Goal: Information Seeking & Learning: Learn about a topic

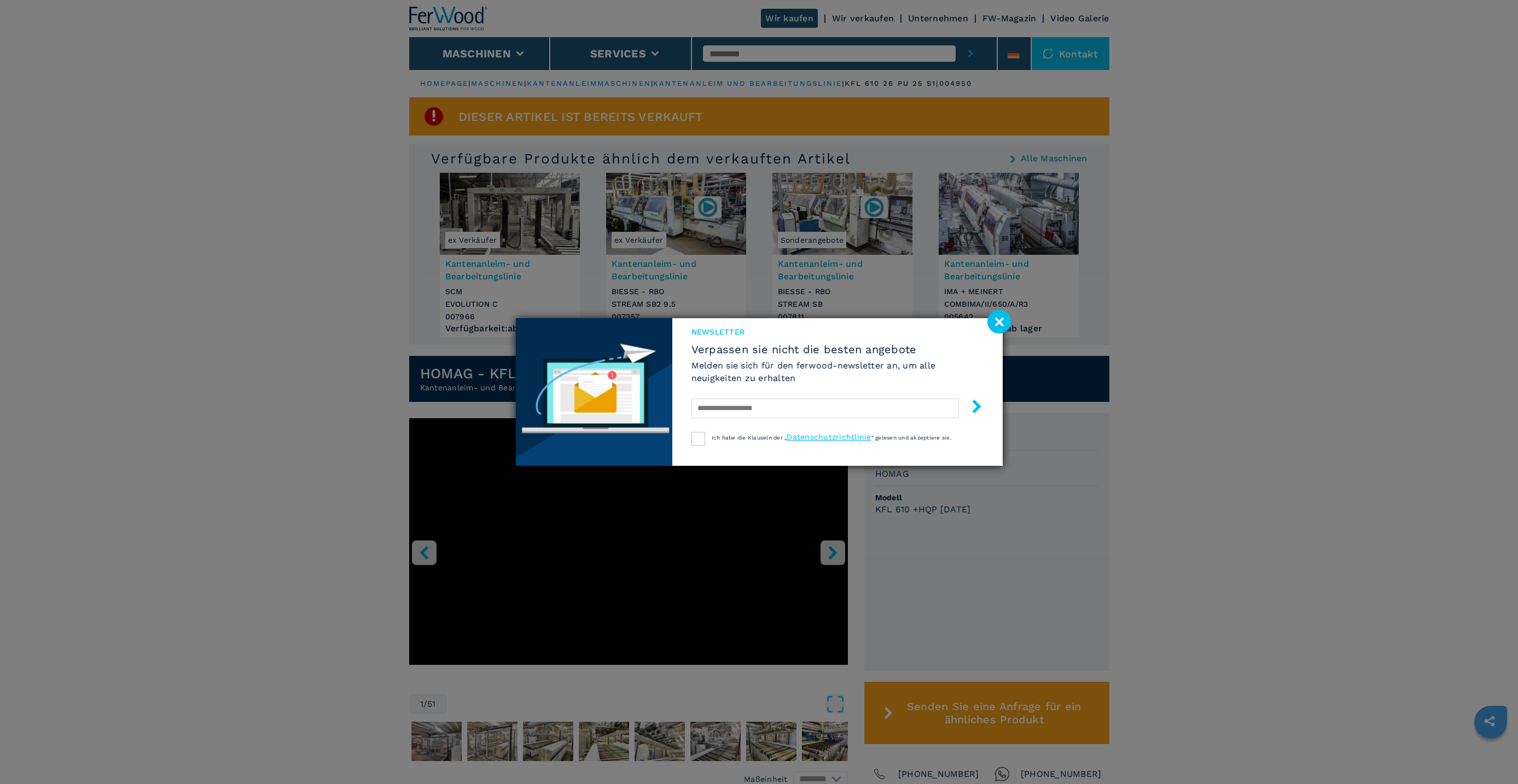
click at [999, 317] on image at bounding box center [999, 322] width 24 height 24
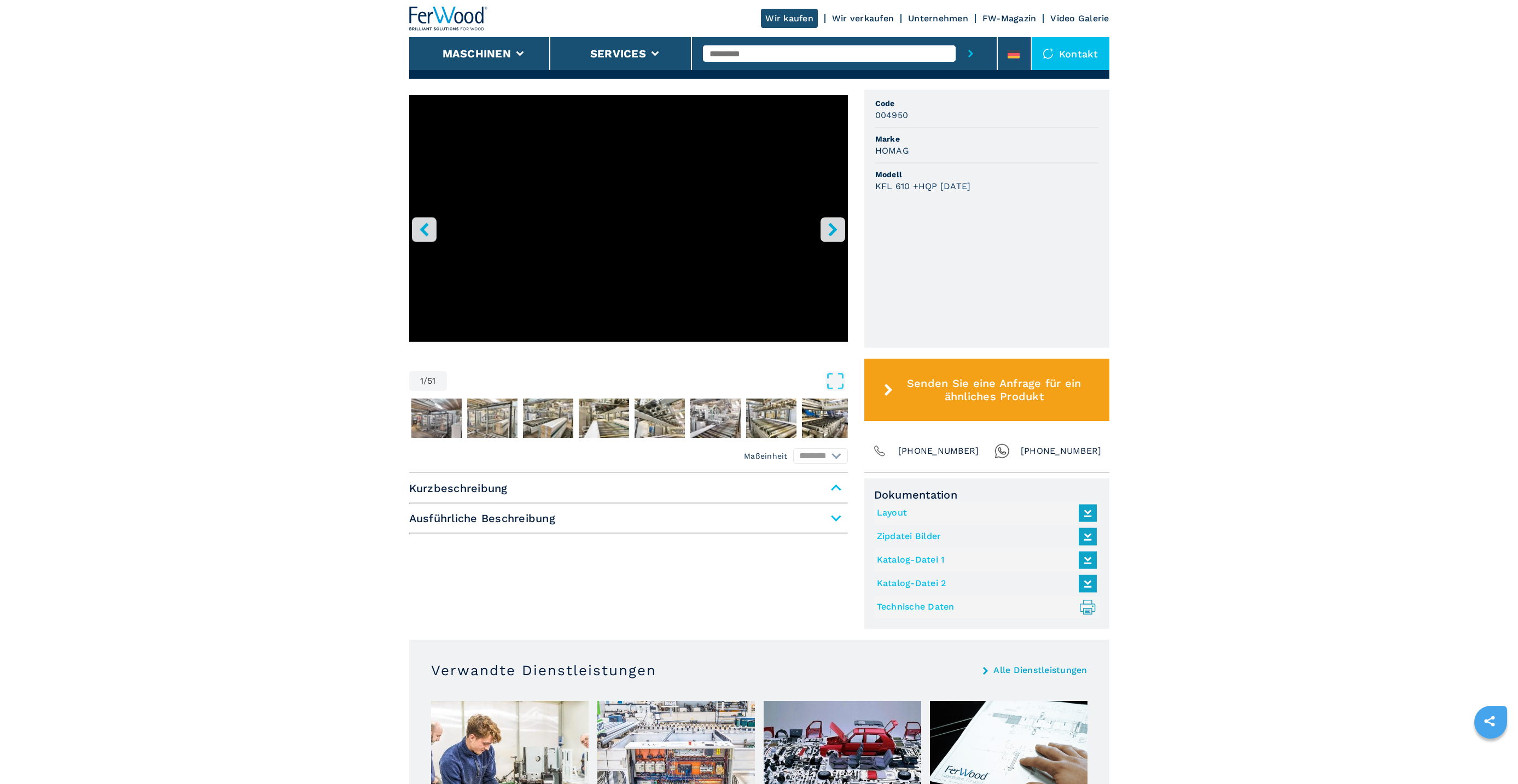
scroll to position [328, 0]
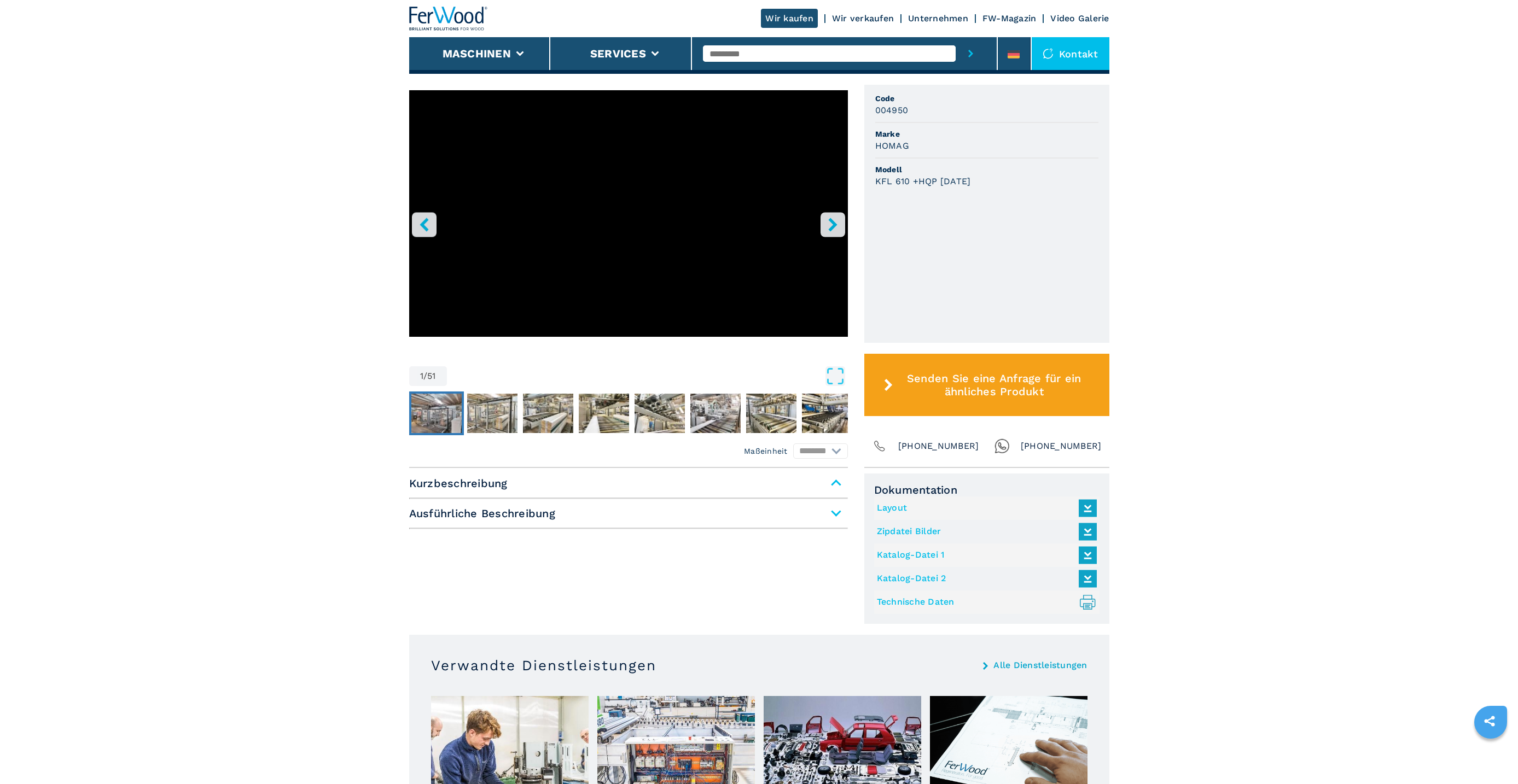
click at [430, 416] on img "Go to Slide 2" at bounding box center [436, 413] width 50 height 39
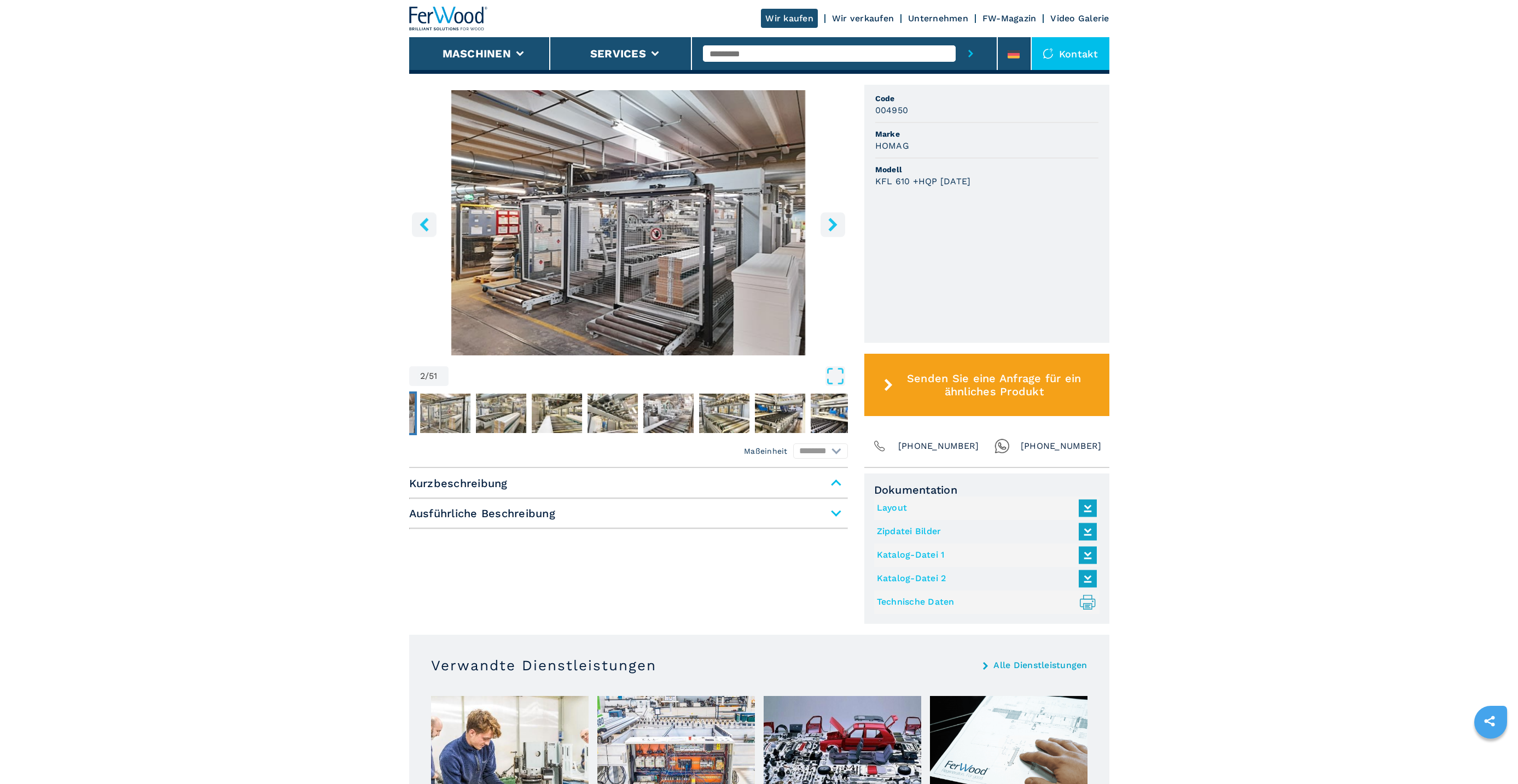
drag, startPoint x: 473, startPoint y: 414, endPoint x: 494, endPoint y: 416, distance: 21.1
click at [474, 414] on nav "Thumbnail Navigation" at bounding box center [582, 413] width 439 height 44
click at [614, 413] on img "Go to Slide 6" at bounding box center [612, 413] width 50 height 39
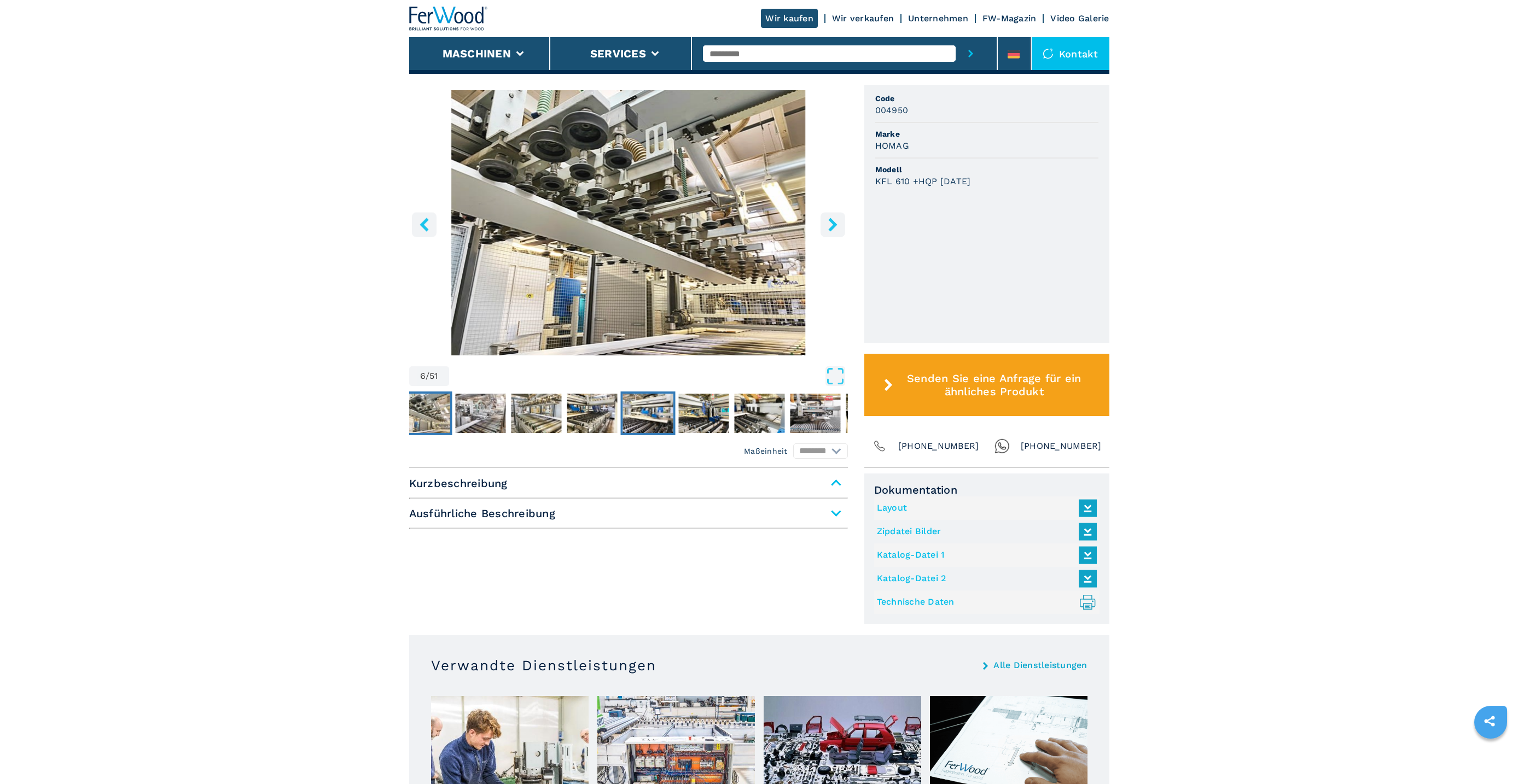
click at [665, 410] on img "Go to Slide 10" at bounding box center [648, 413] width 50 height 39
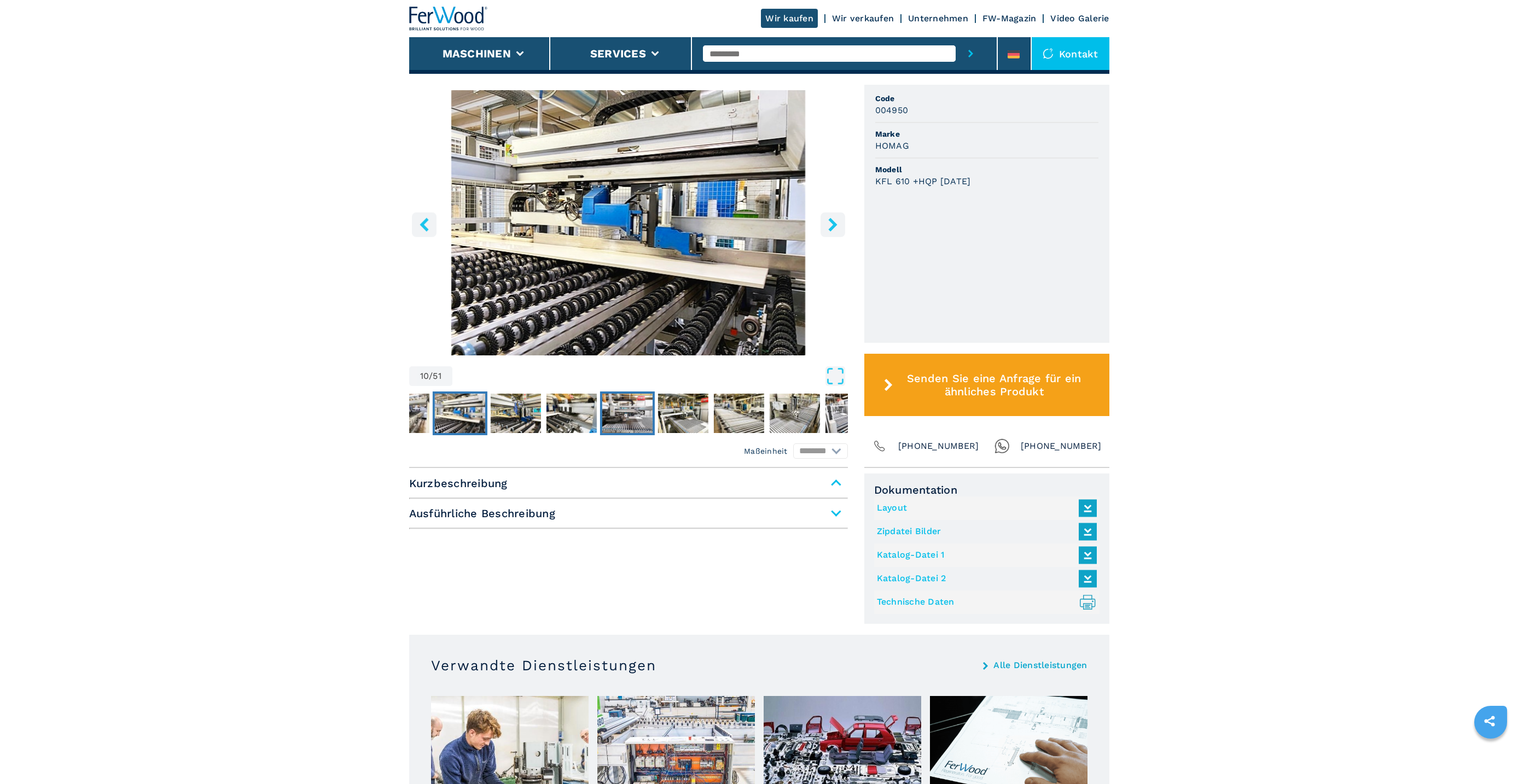
click at [612, 412] on img "Go to Slide 13" at bounding box center [627, 413] width 50 height 39
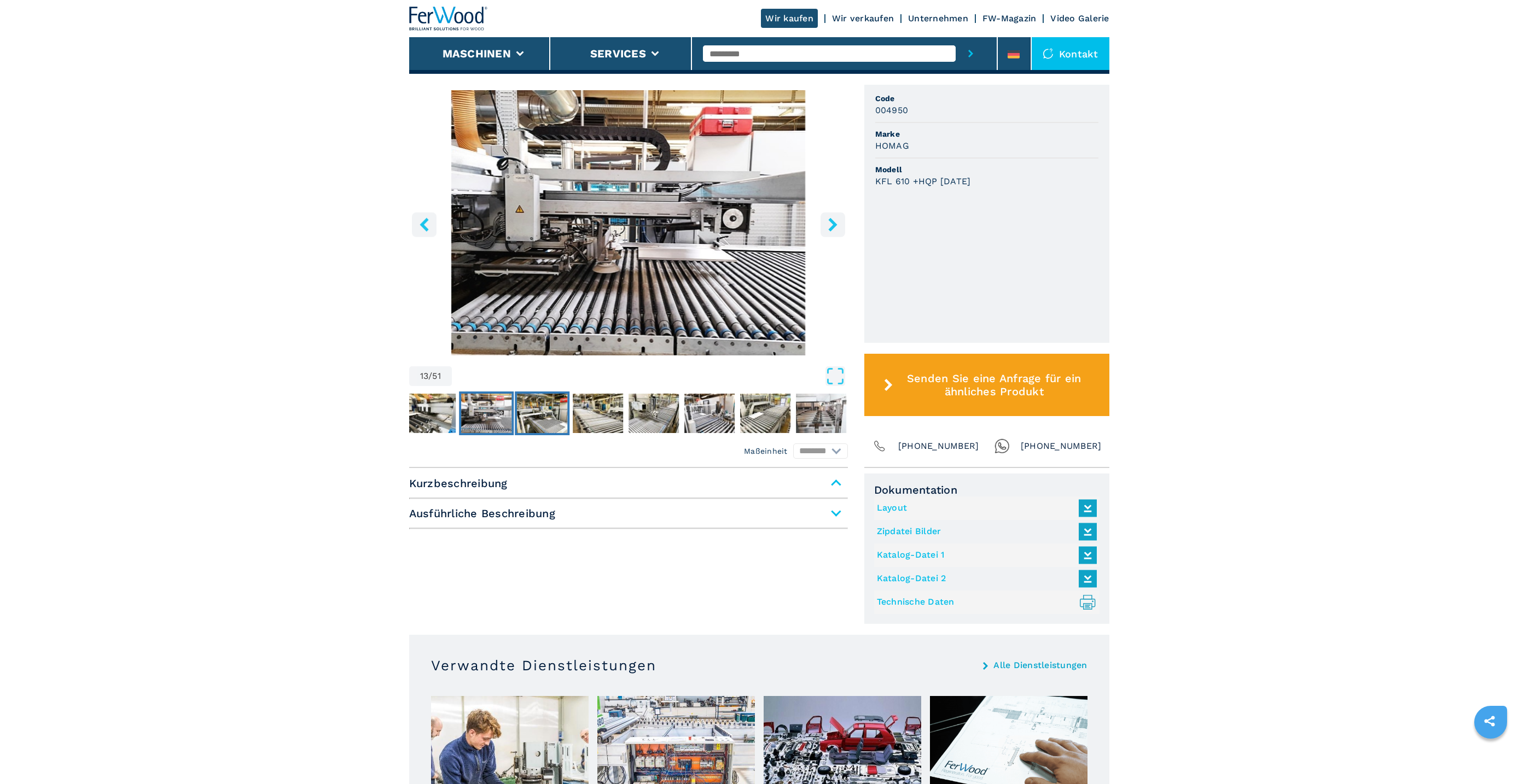
click at [557, 412] on img "Go to Slide 14" at bounding box center [542, 413] width 50 height 39
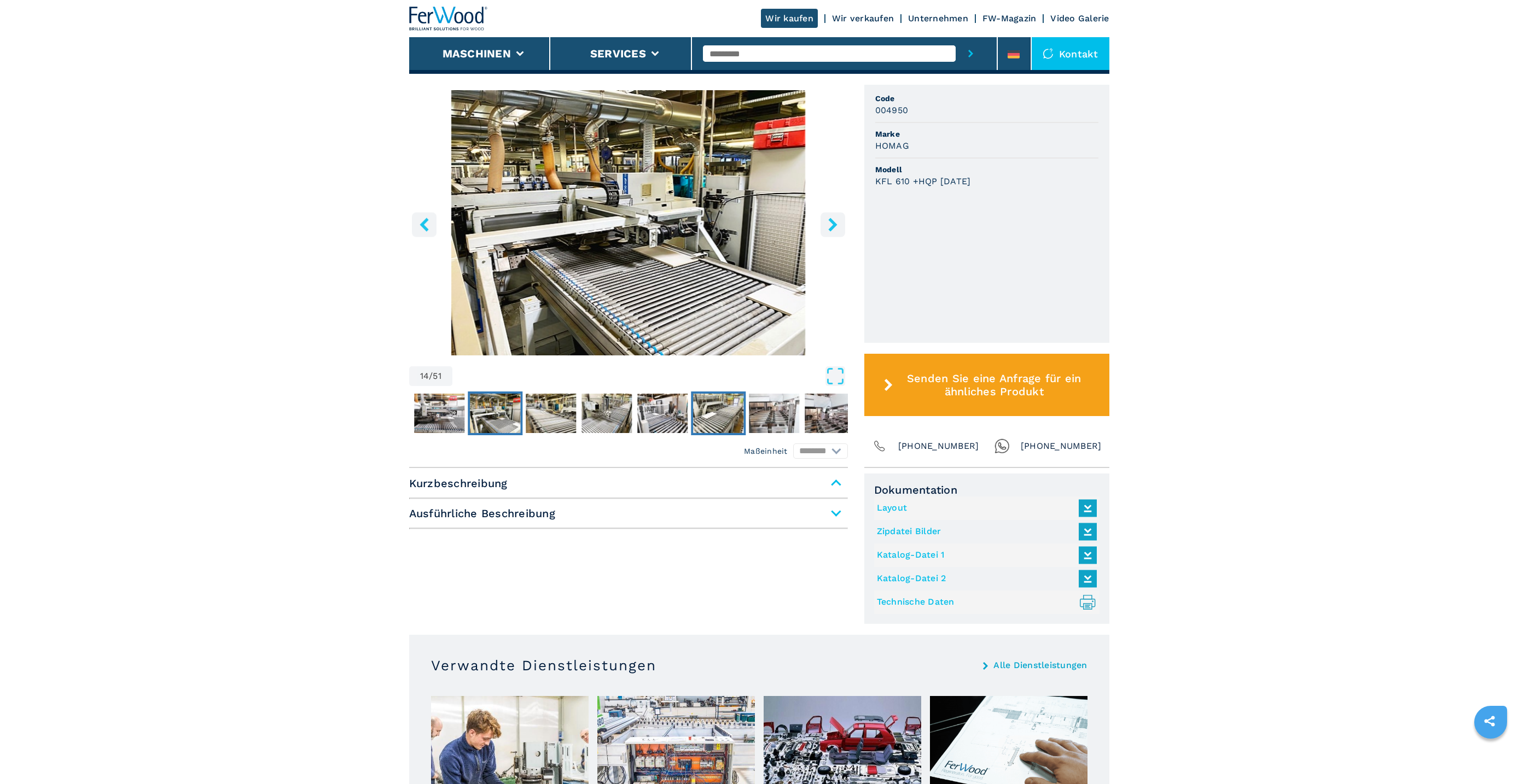
drag, startPoint x: 692, startPoint y: 420, endPoint x: 736, endPoint y: 416, distance: 44.2
click at [693, 420] on img "Go to Slide 18" at bounding box center [718, 413] width 50 height 39
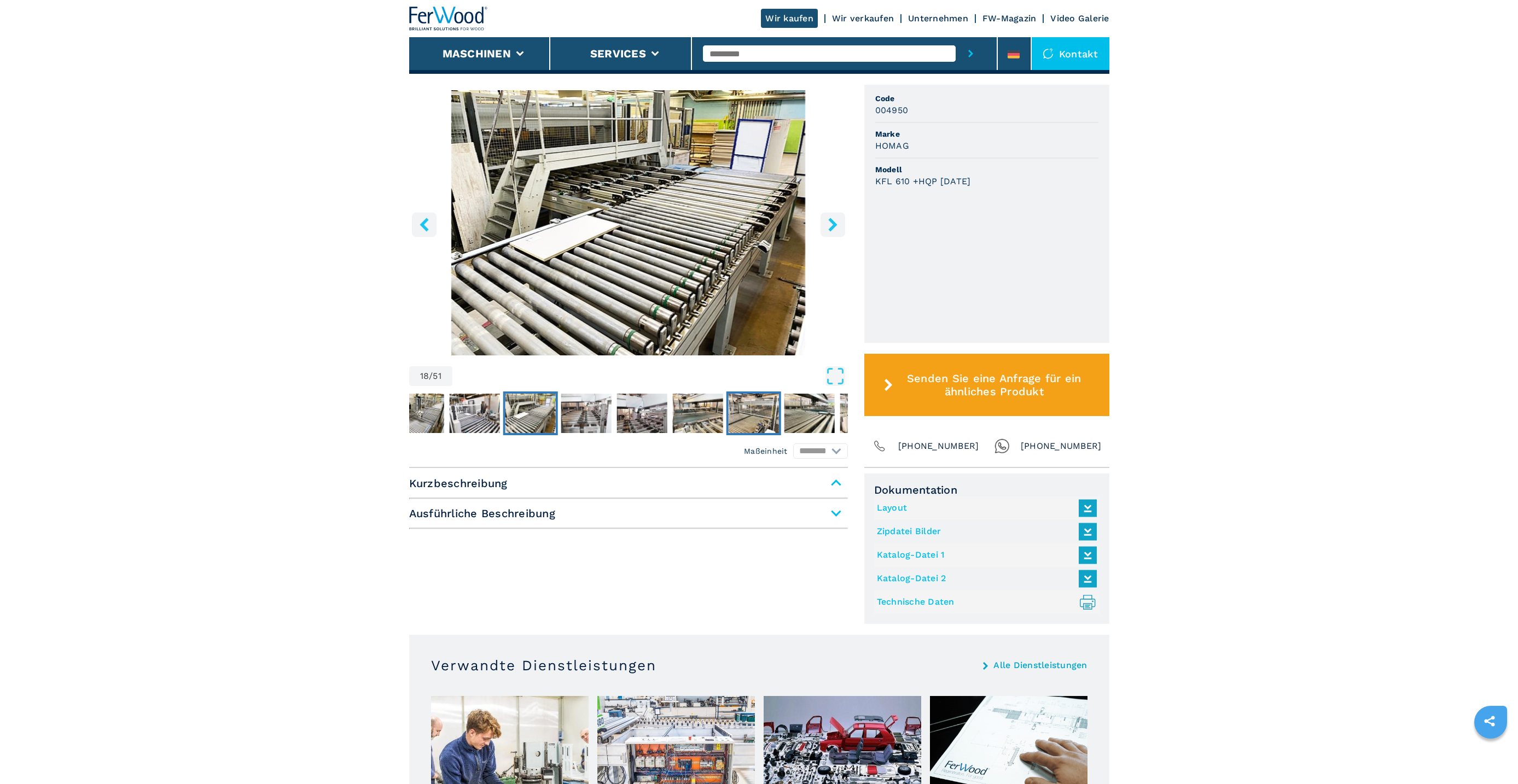
click at [775, 408] on img "Go to Slide 22" at bounding box center [753, 413] width 50 height 39
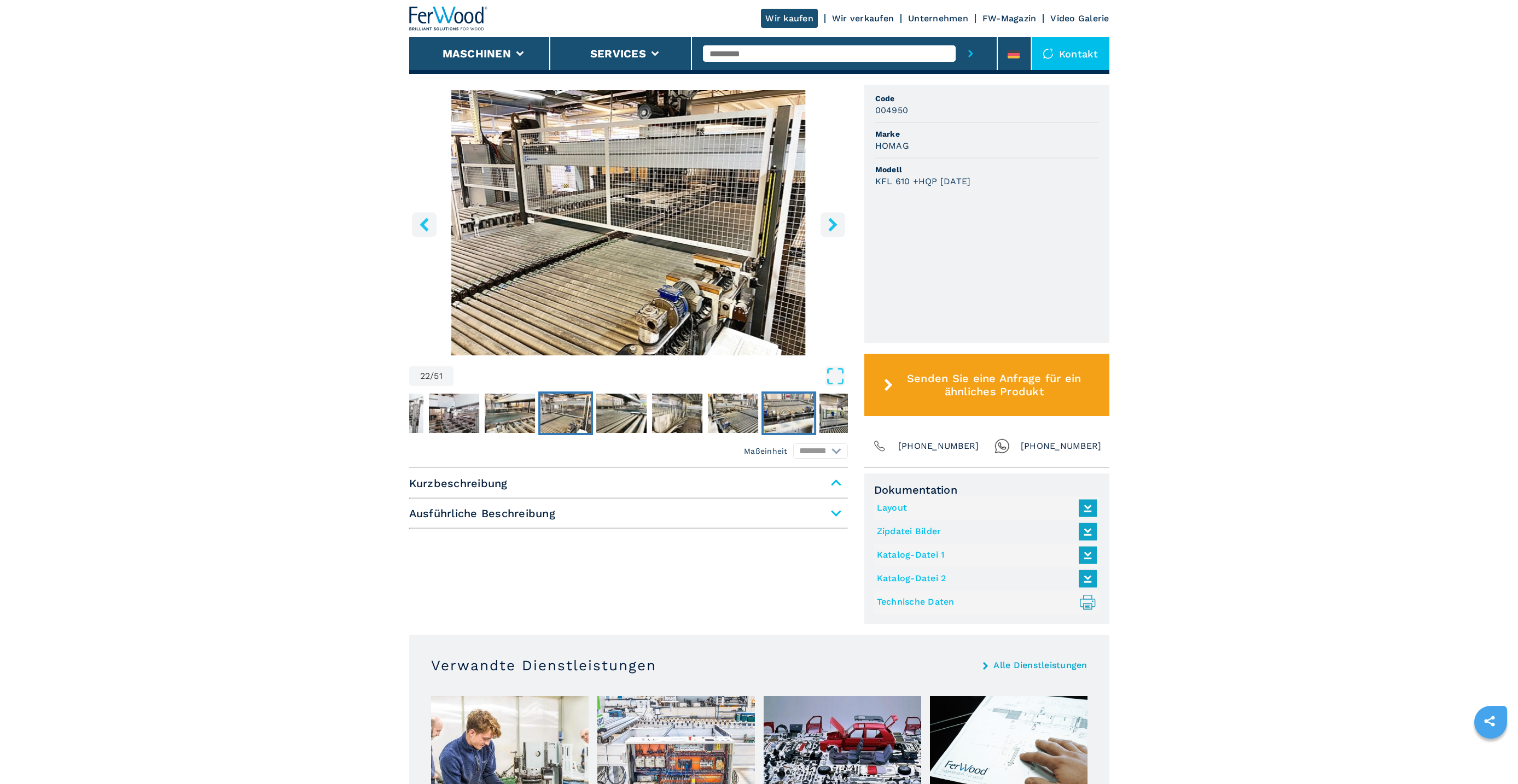
click at [791, 402] on img "Go to Slide 26" at bounding box center [788, 413] width 50 height 39
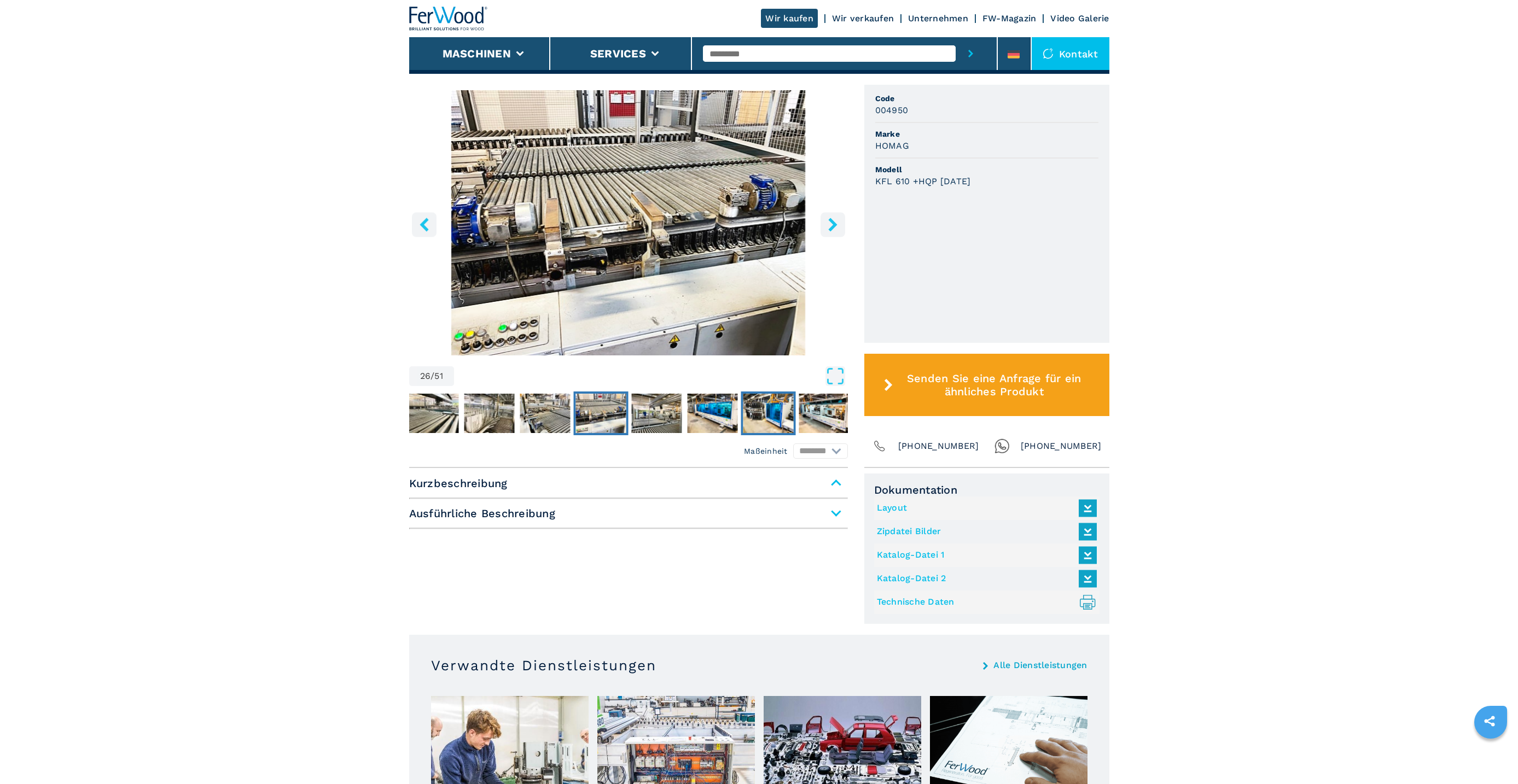
click at [791, 402] on img "Go to Slide 29" at bounding box center [768, 413] width 50 height 39
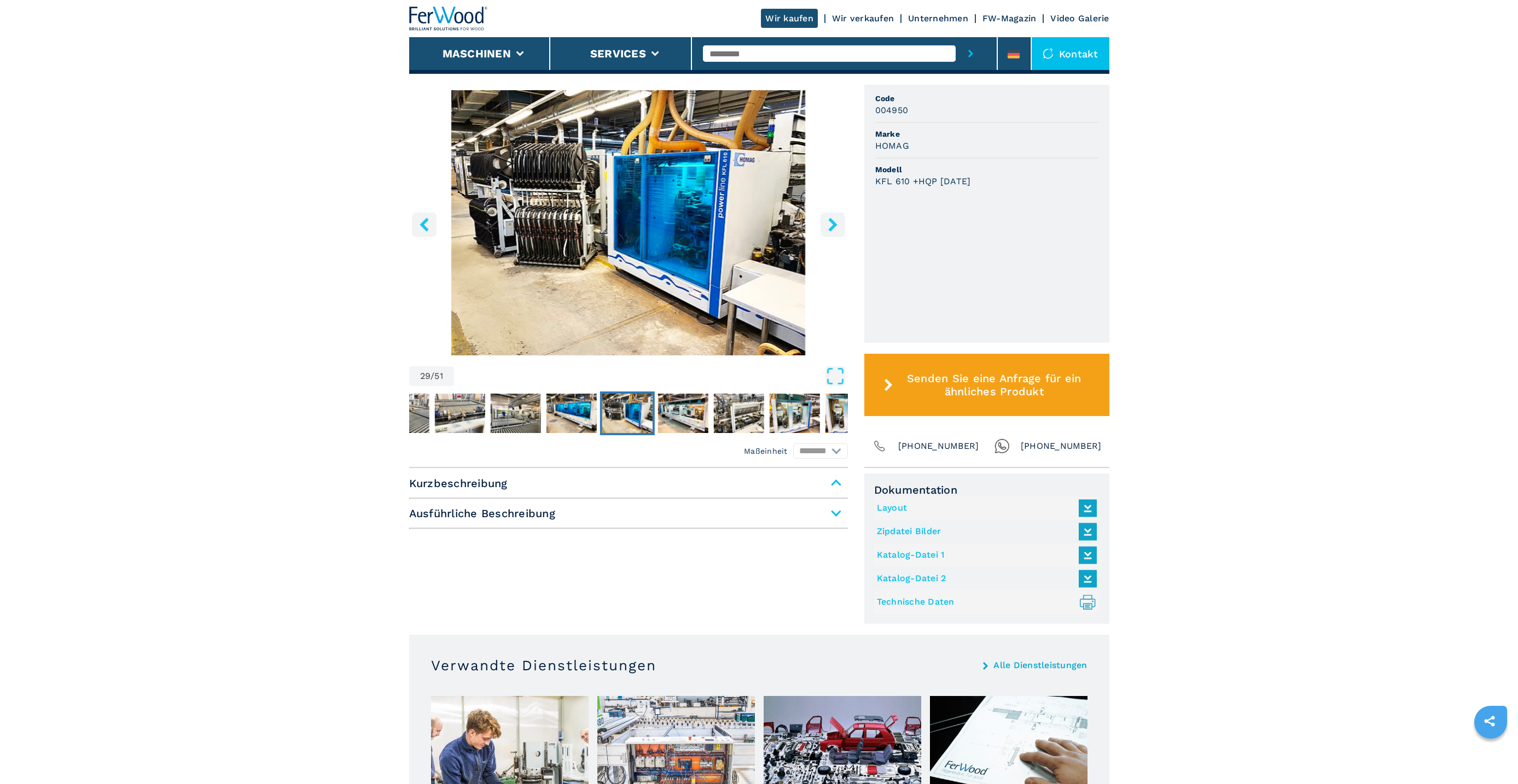
click at [910, 513] on link "Layout" at bounding box center [984, 508] width 215 height 18
